Goal: Navigation & Orientation: Find specific page/section

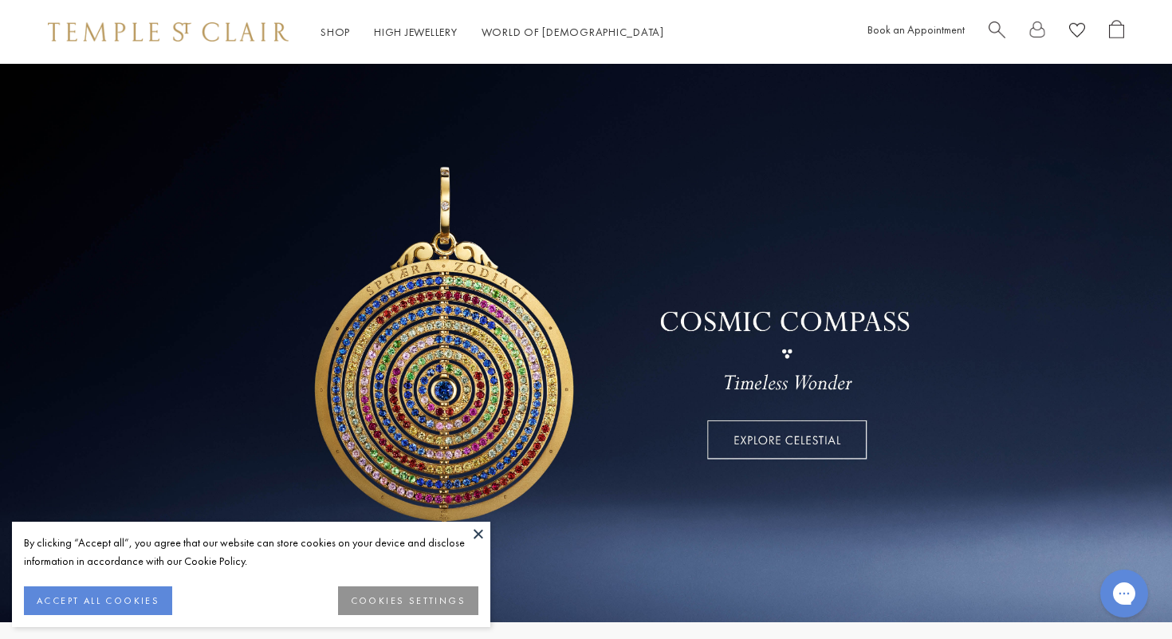
click at [481, 537] on button at bounding box center [478, 534] width 24 height 24
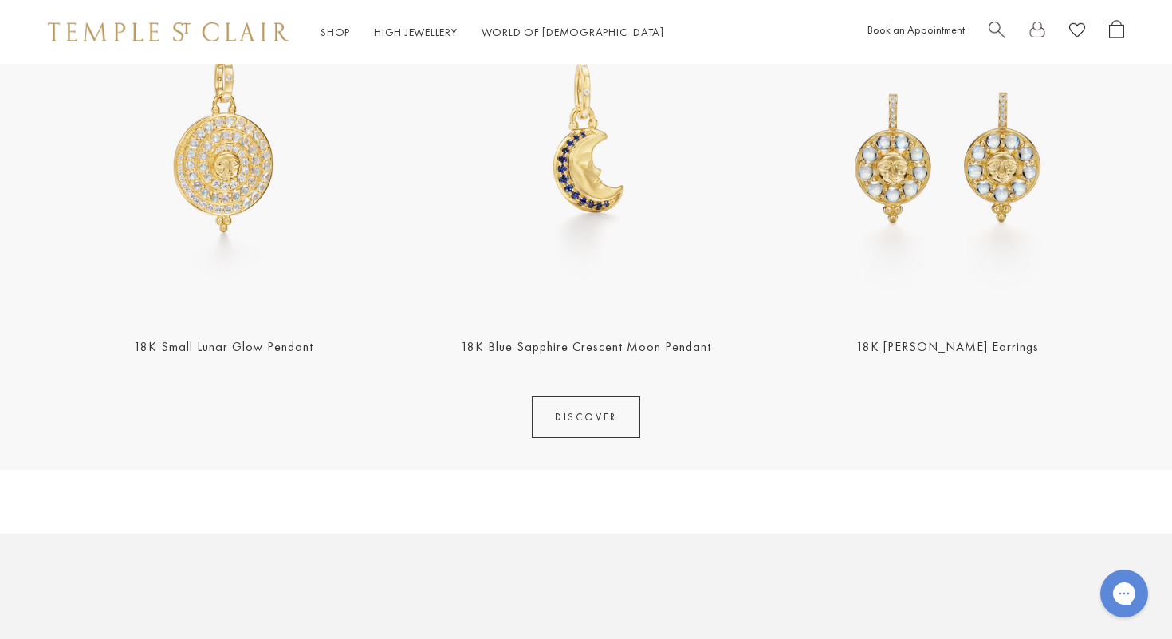
scroll to position [742, 0]
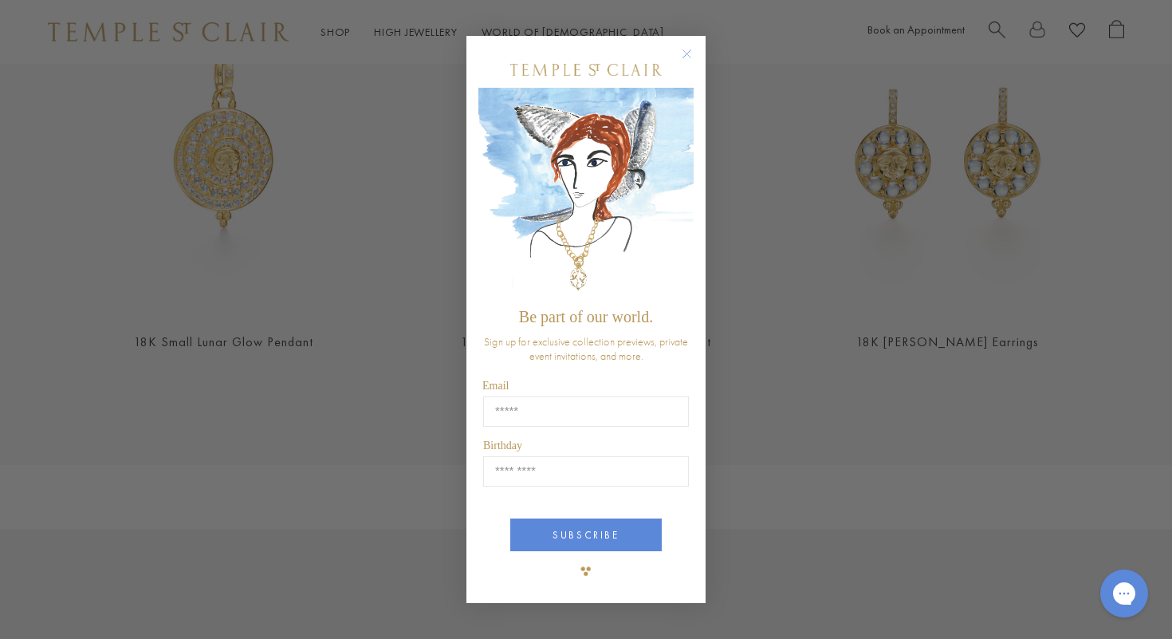
click at [683, 52] on circle "Close dialog" at bounding box center [687, 53] width 19 height 19
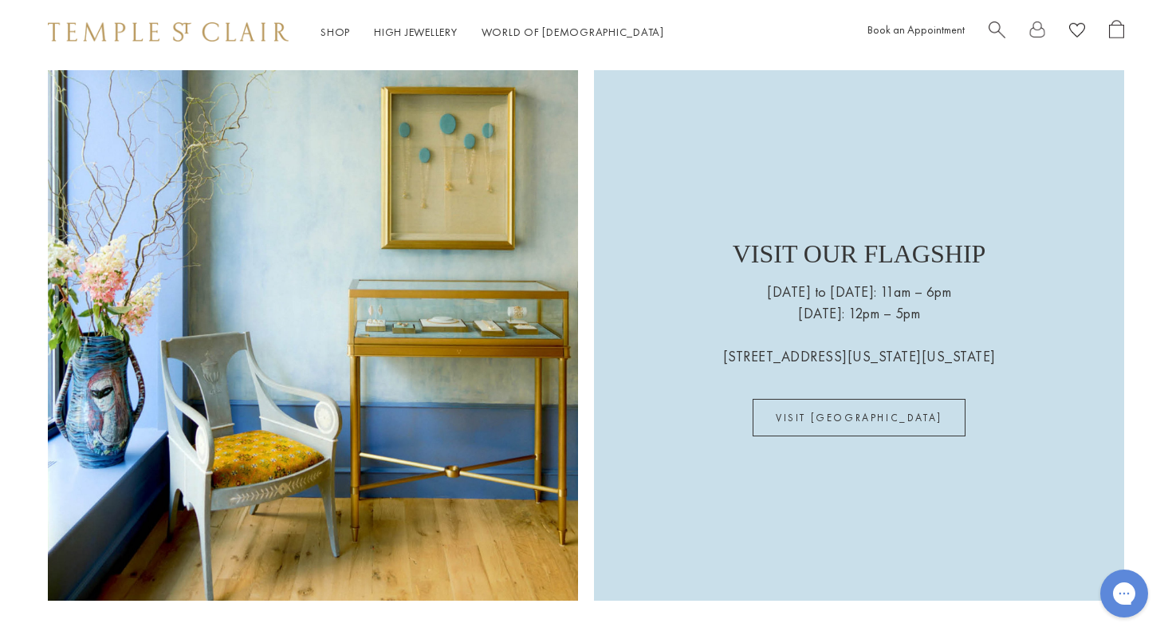
scroll to position [3833, 0]
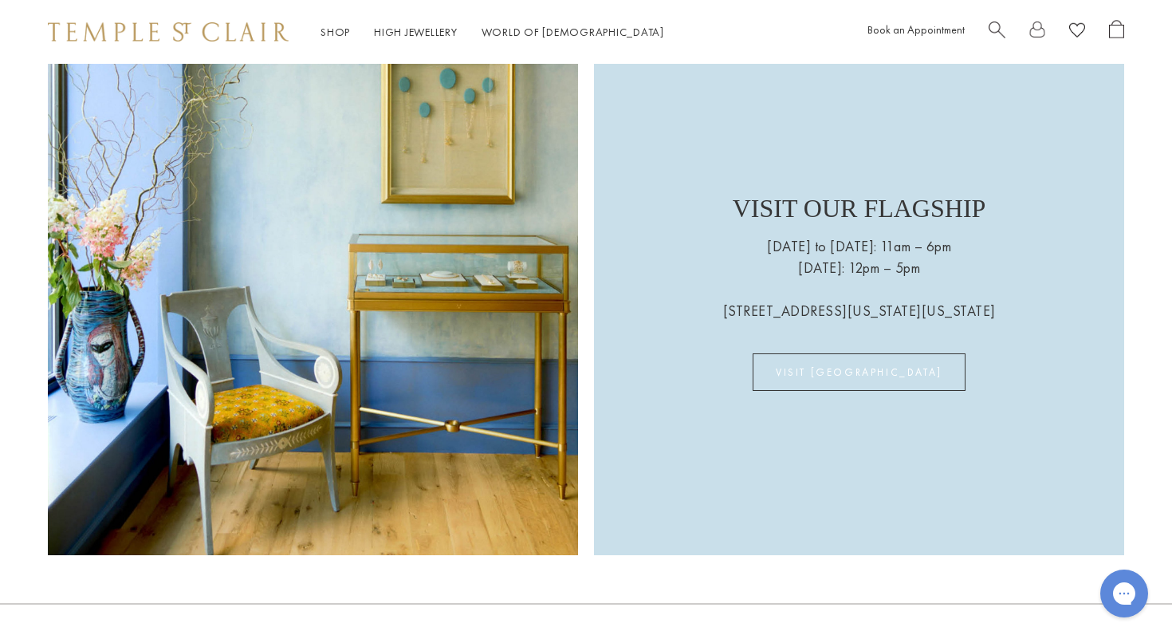
click at [864, 374] on link "VISIT US" at bounding box center [859, 371] width 213 height 37
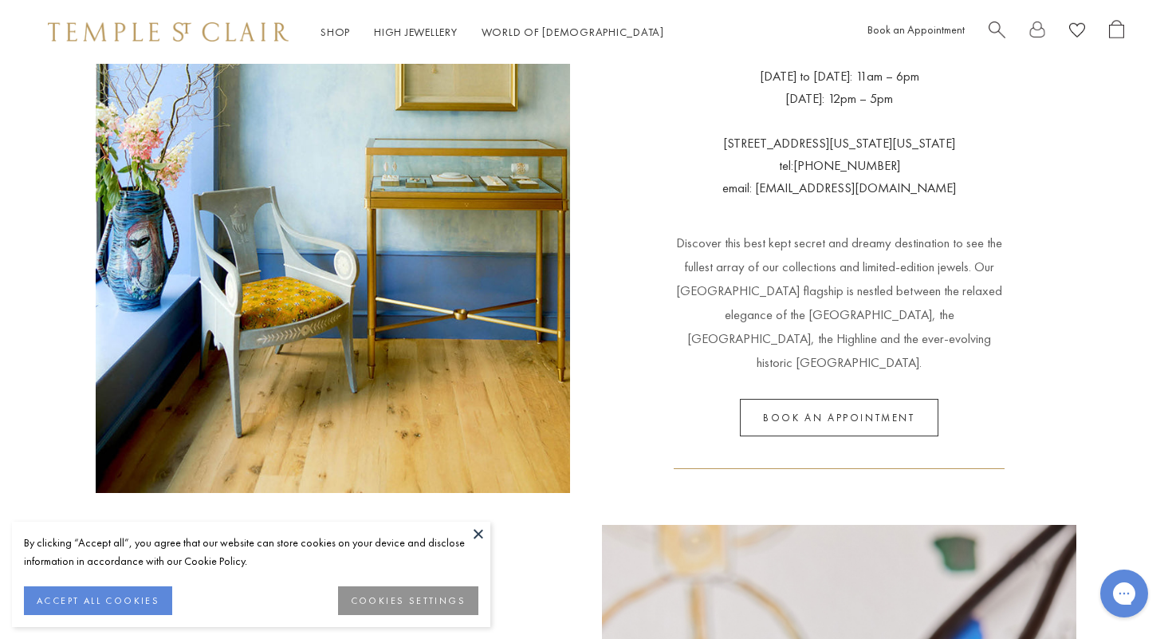
scroll to position [415, 0]
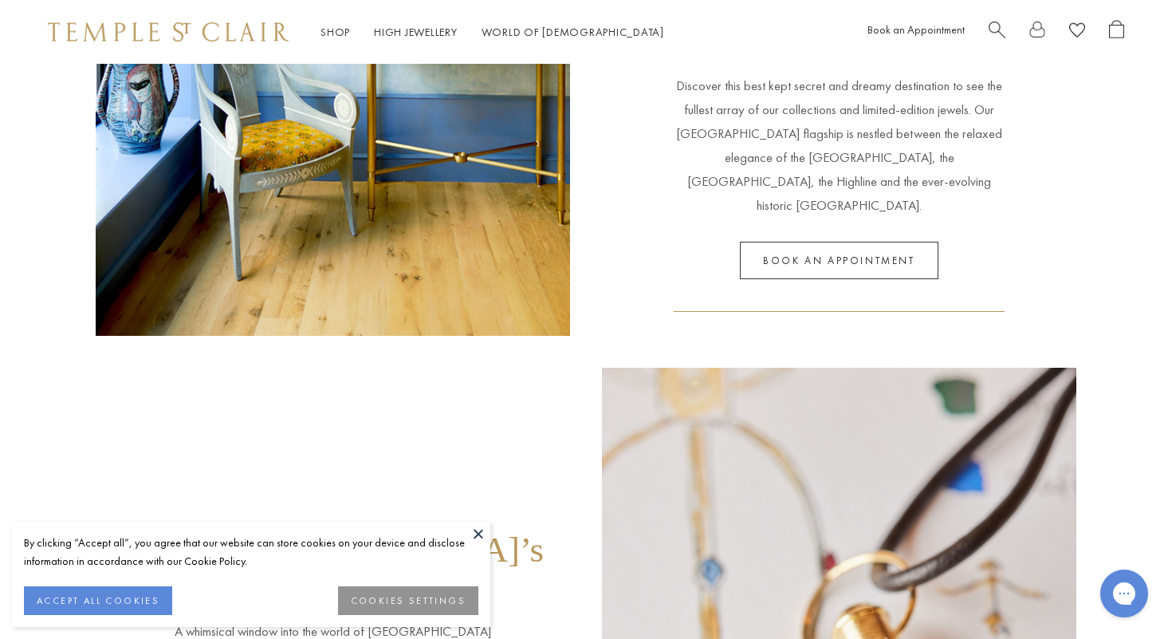
click at [483, 530] on button at bounding box center [478, 534] width 24 height 24
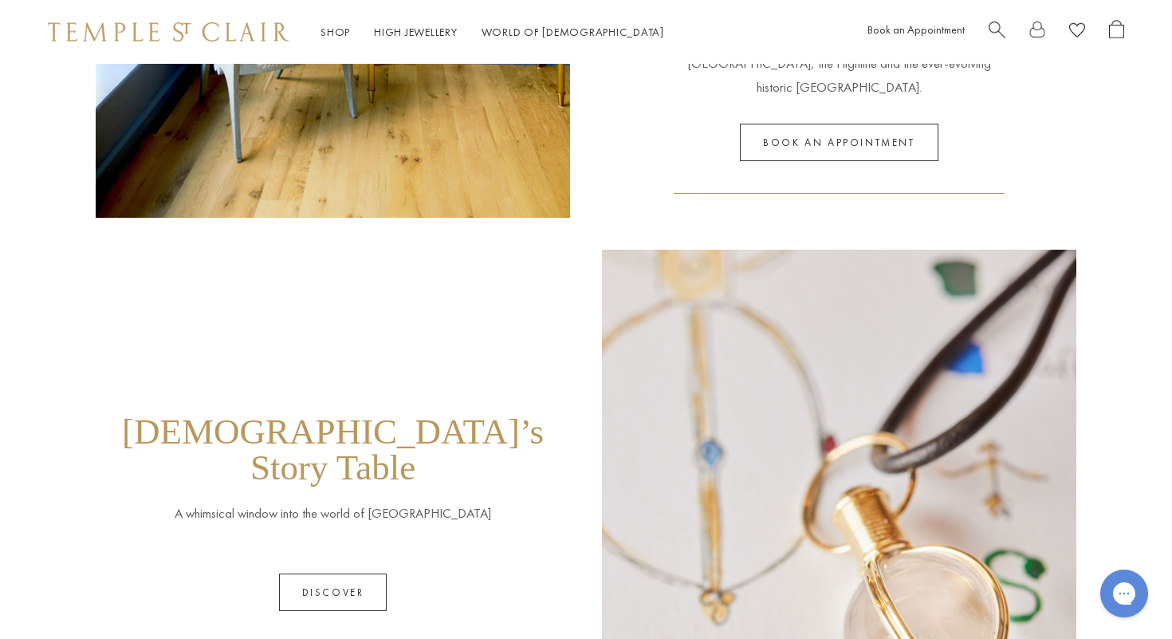
scroll to position [661, 0]
